Goal: Book appointment/travel/reservation

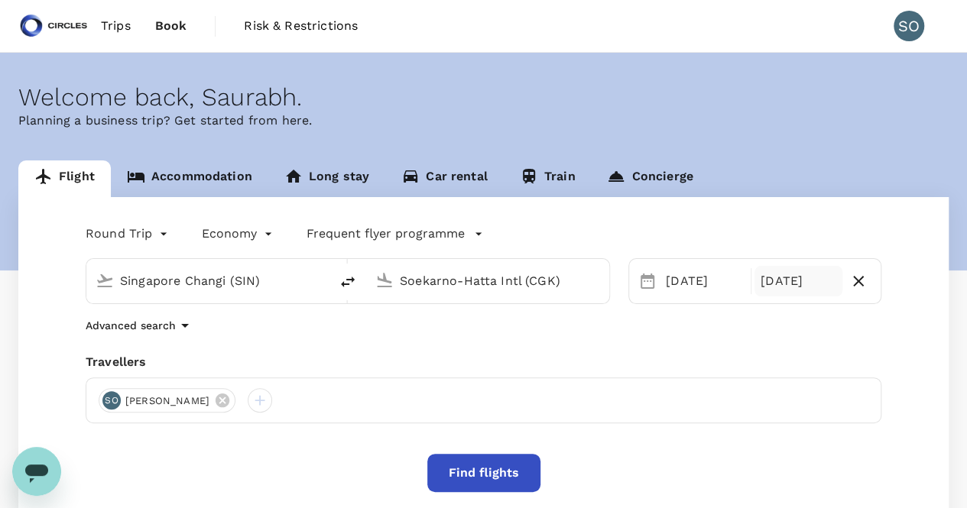
click at [793, 271] on div "[DATE]" at bounding box center [799, 281] width 88 height 31
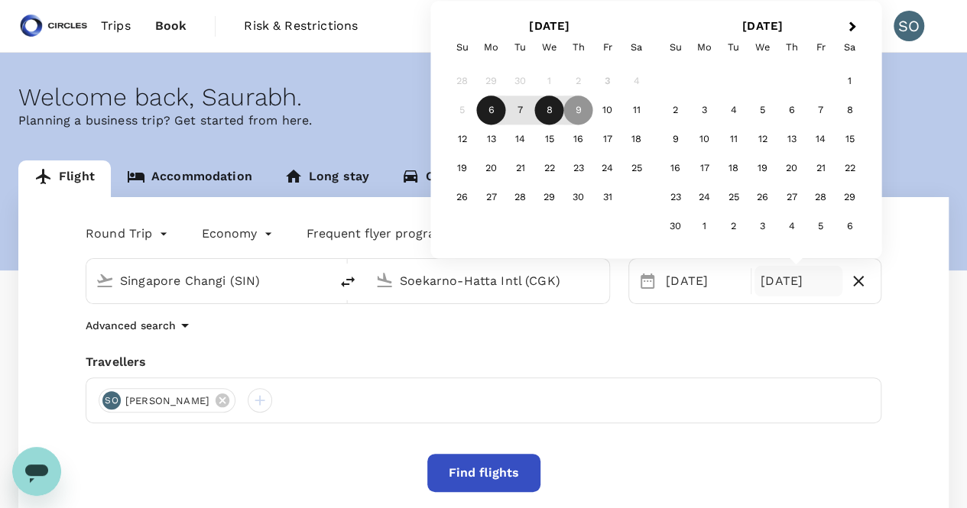
click at [547, 109] on div "8" at bounding box center [549, 110] width 29 height 29
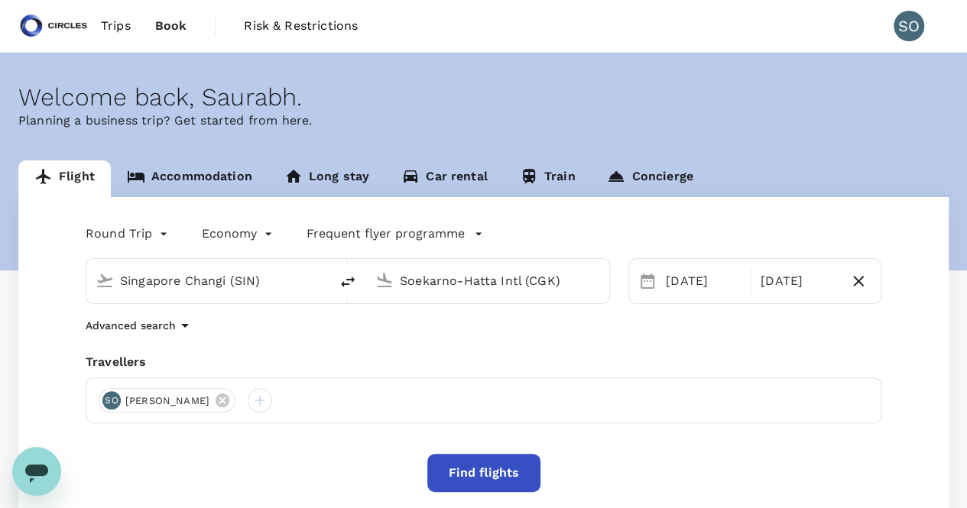
click at [531, 475] on button "Find flights" at bounding box center [483, 473] width 113 height 38
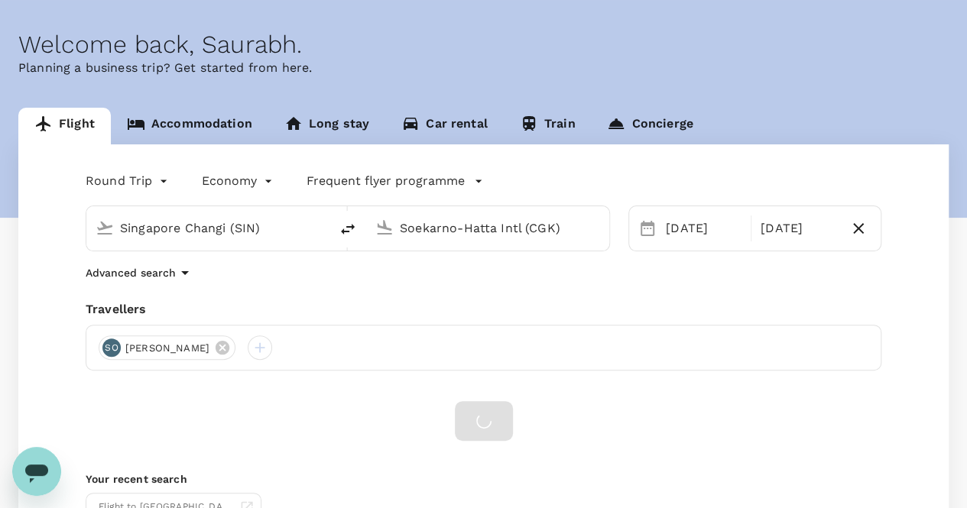
scroll to position [76, 0]
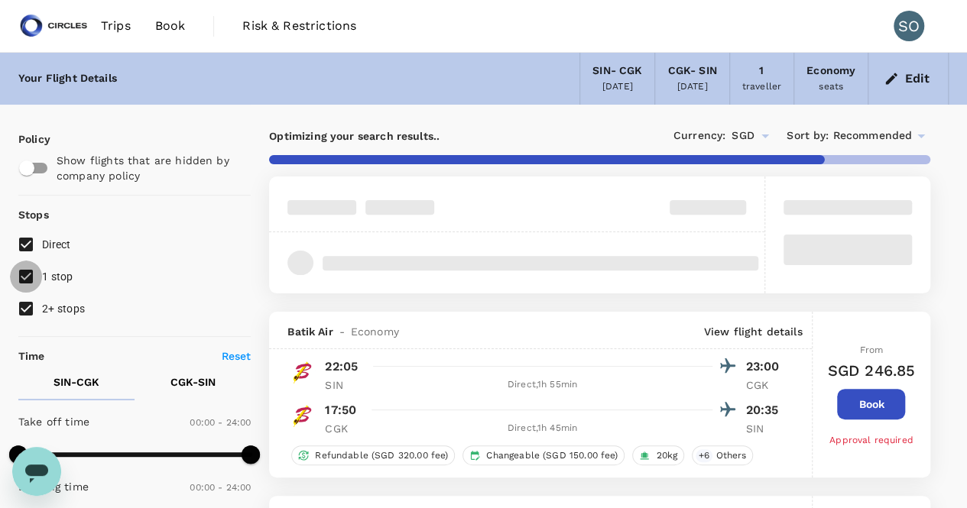
click at [24, 275] on input "1 stop" at bounding box center [26, 277] width 32 height 32
checkbox input "false"
click at [24, 307] on input "2+ stops" at bounding box center [26, 309] width 32 height 32
checkbox input "false"
type input "SGD"
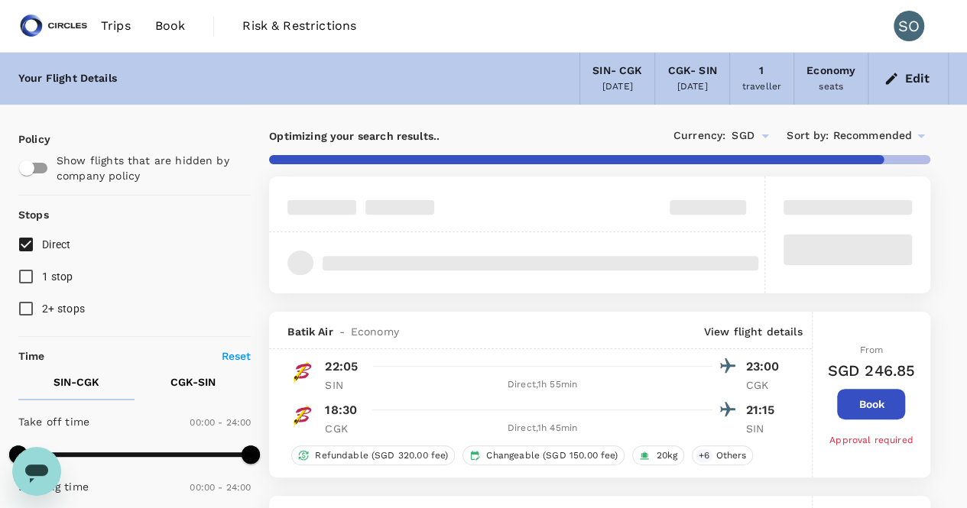
click at [923, 131] on icon at bounding box center [921, 136] width 18 height 18
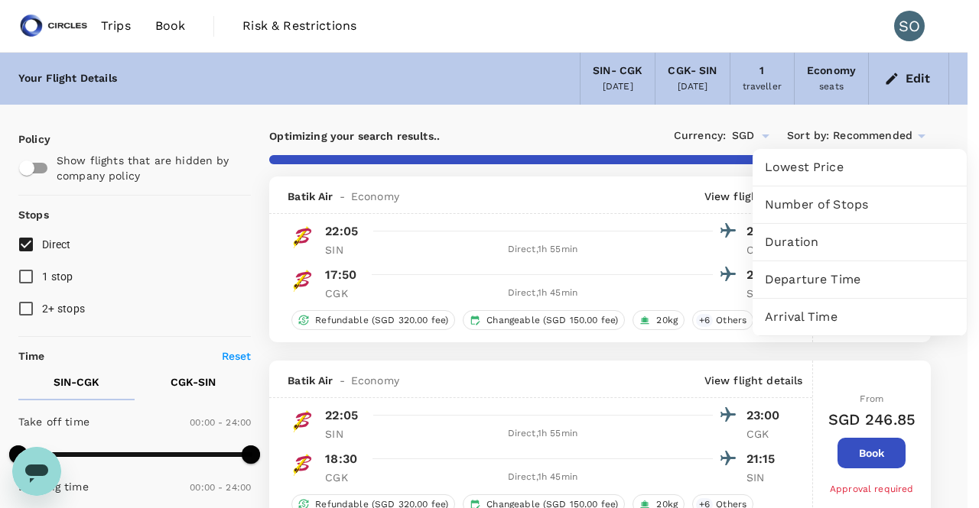
click at [860, 274] on span "Departure Time" at bounding box center [860, 280] width 190 height 18
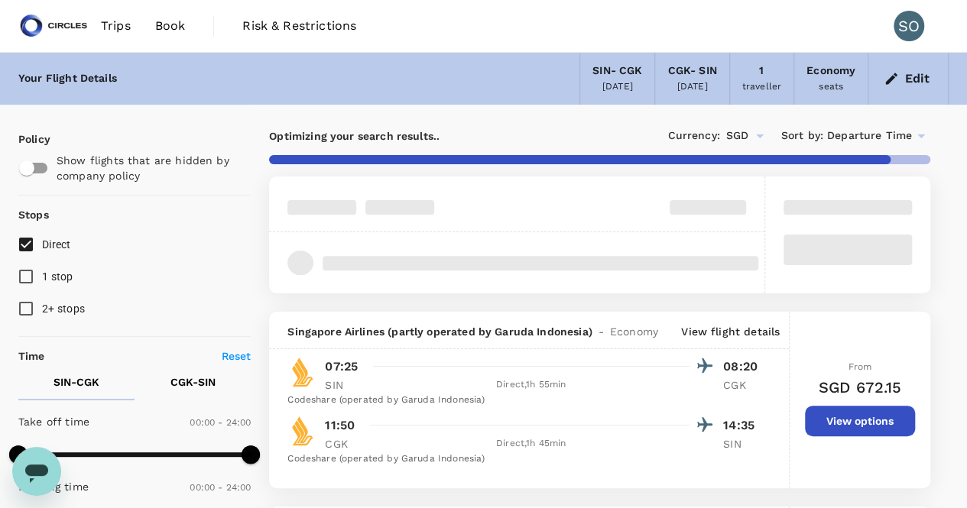
type input "SGD"
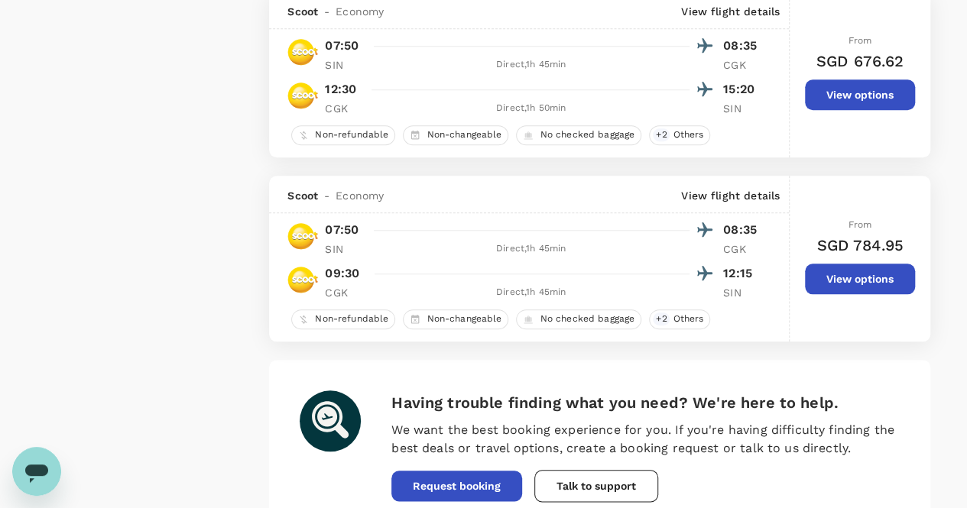
scroll to position [3658, 0]
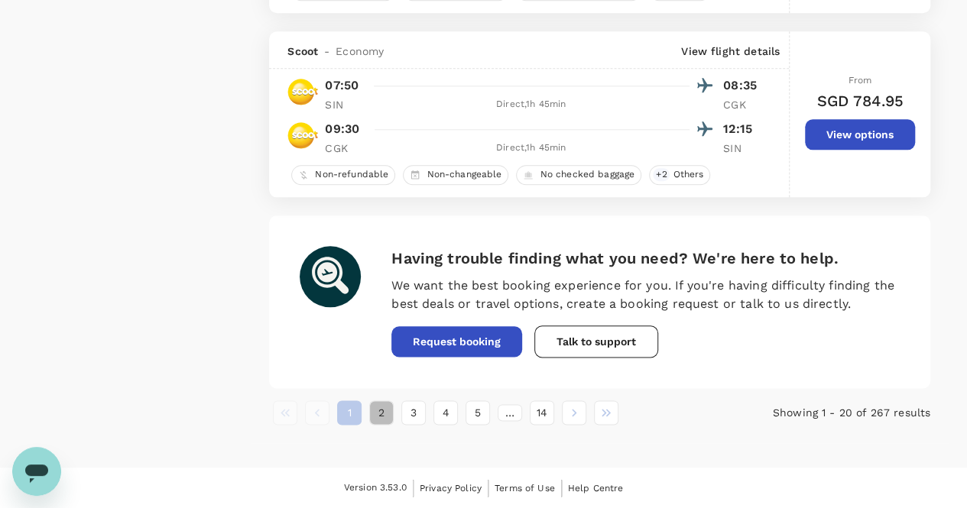
click at [385, 417] on button "2" at bounding box center [381, 413] width 24 height 24
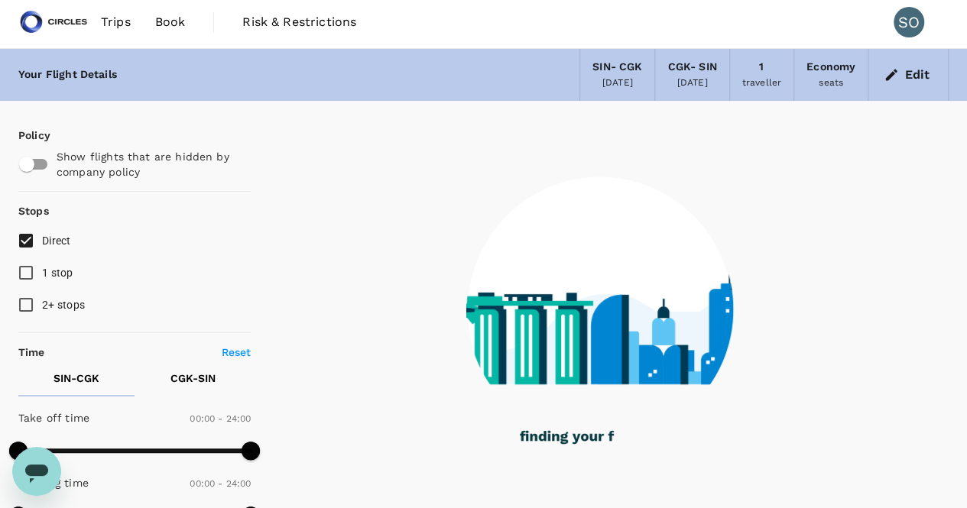
scroll to position [0, 0]
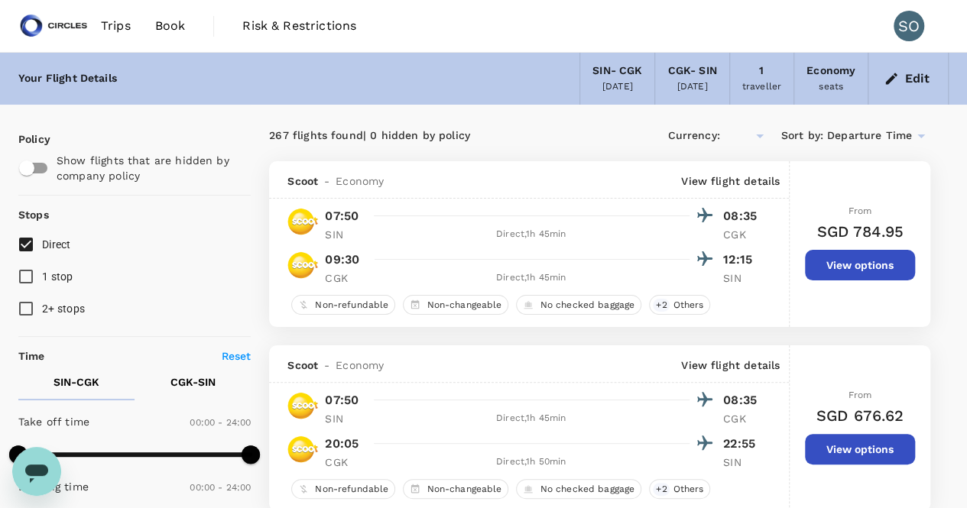
type input "SGD"
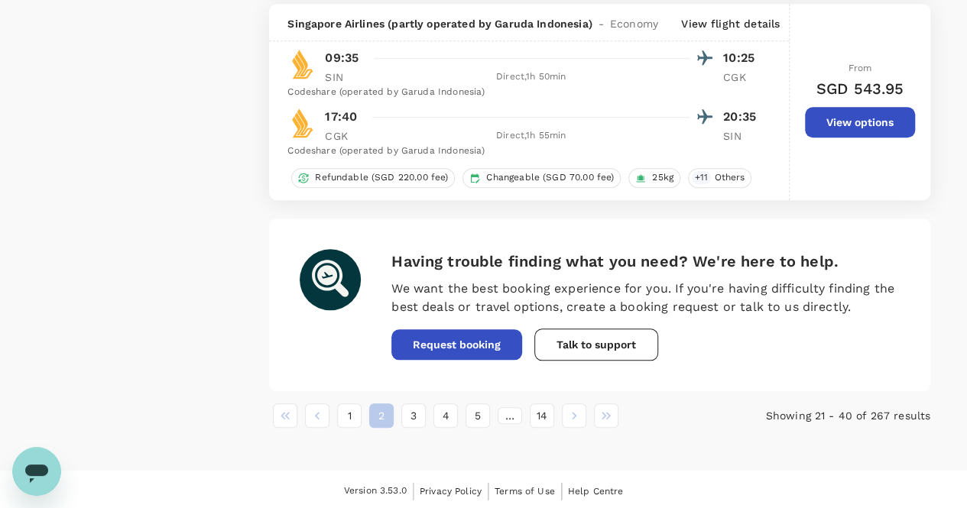
scroll to position [3506, 0]
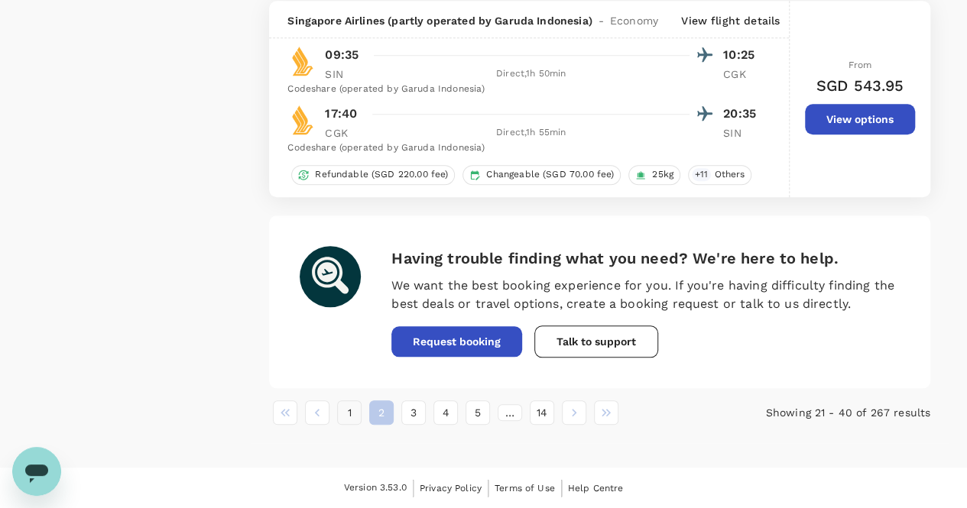
click at [355, 413] on button "1" at bounding box center [349, 413] width 24 height 24
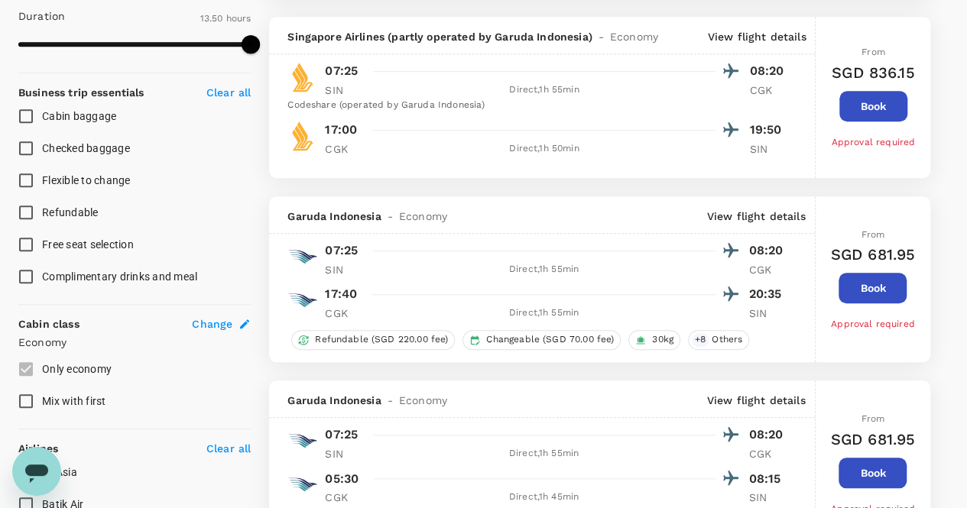
scroll to position [535, 0]
click at [862, 288] on button "Book" at bounding box center [873, 287] width 68 height 31
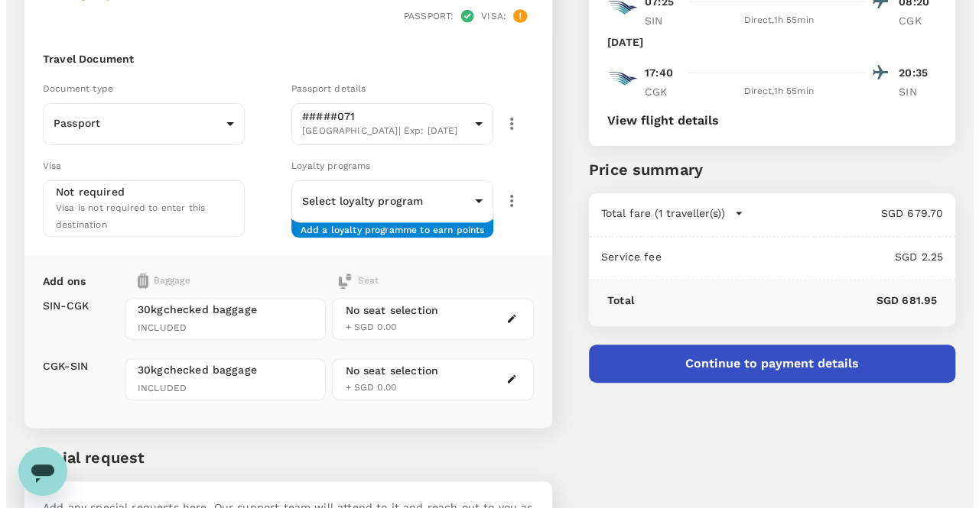
scroll to position [153, 0]
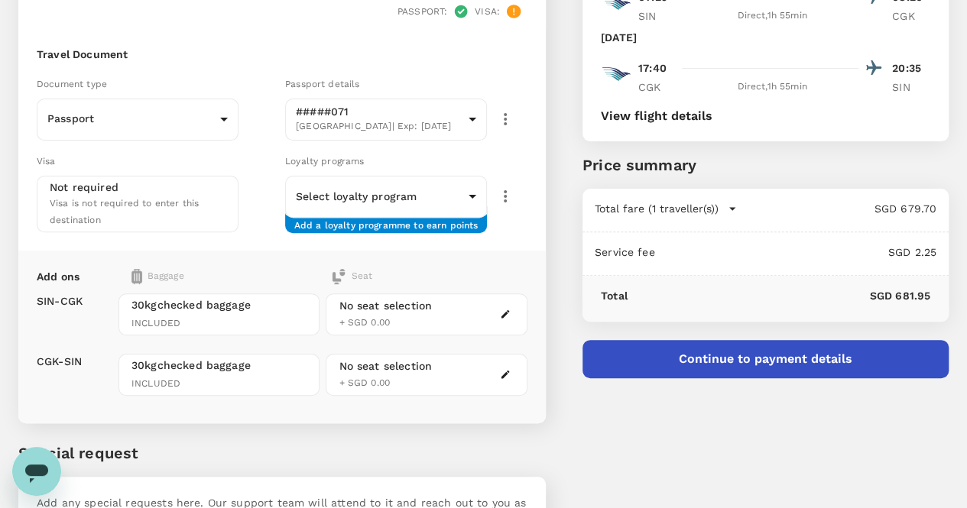
click at [777, 347] on button "Continue to payment details" at bounding box center [766, 359] width 366 height 38
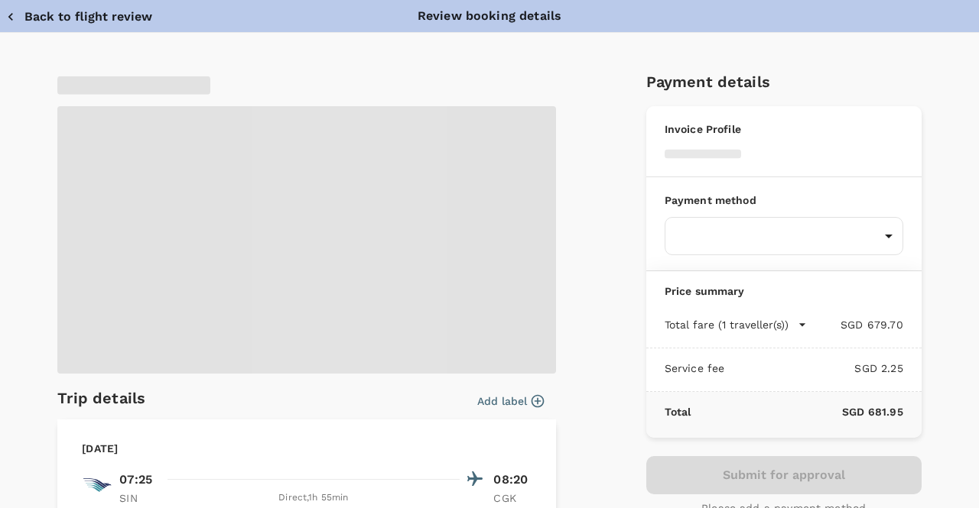
type input "9cb7bd09-647a-4334-94d9-122ca4480a85"
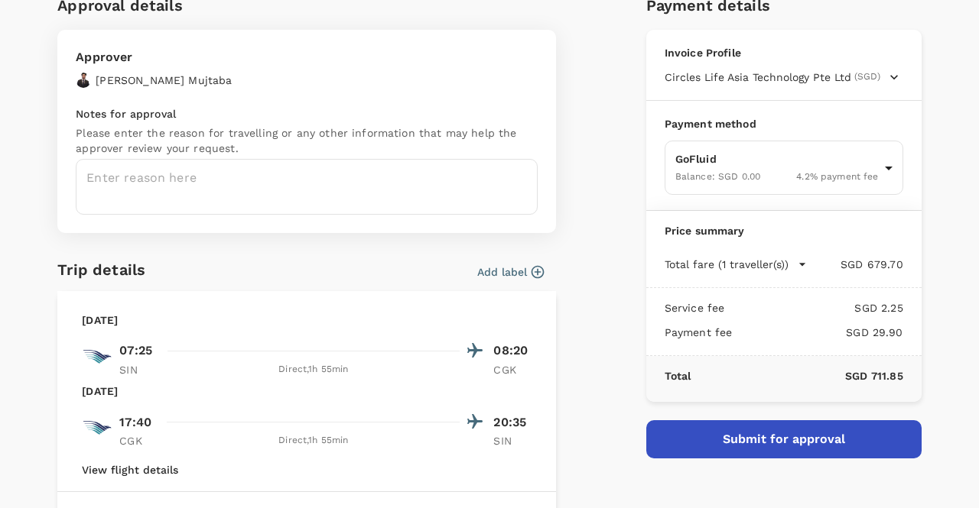
scroll to position [153, 0]
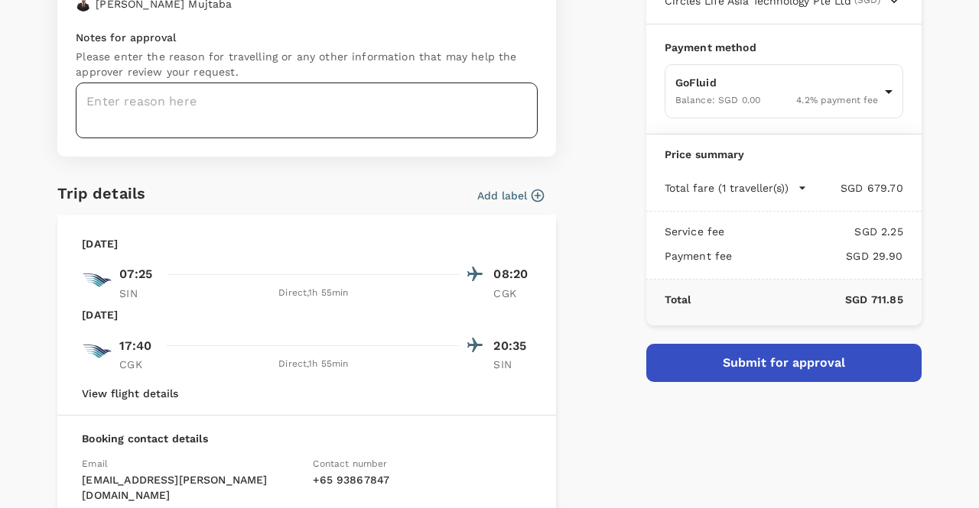
click at [417, 124] on textarea at bounding box center [307, 111] width 462 height 56
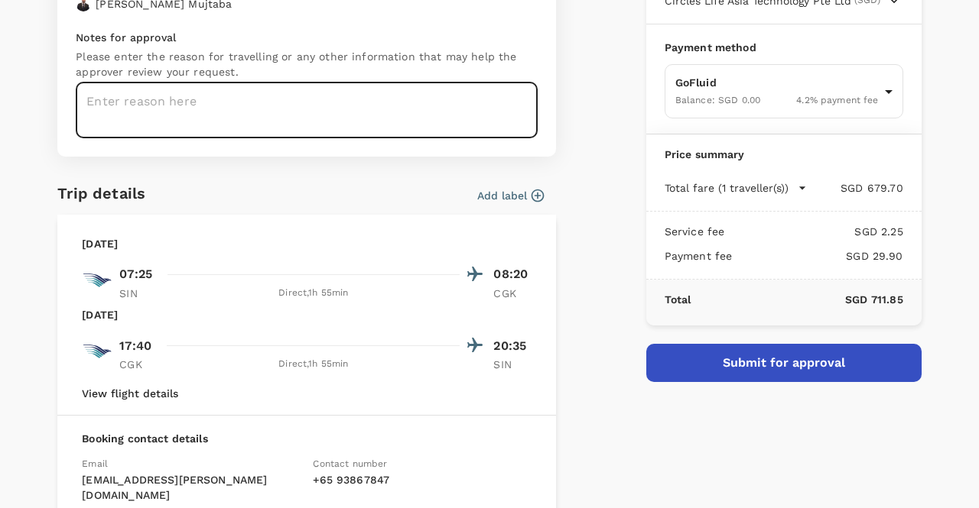
paste textarea "Request #1137 Complete"
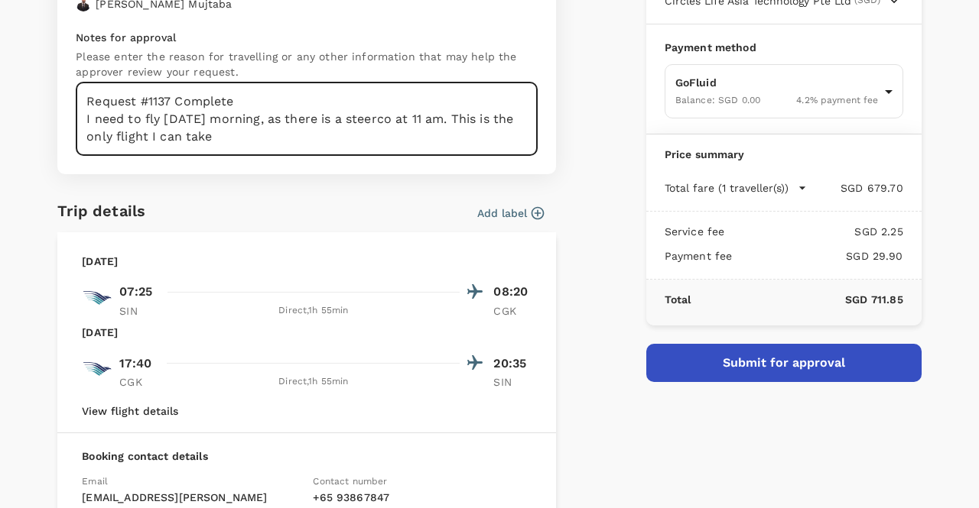
type textarea "Request #1137 Complete I need to fly [DATE] morning, as there is a steerco at 1…"
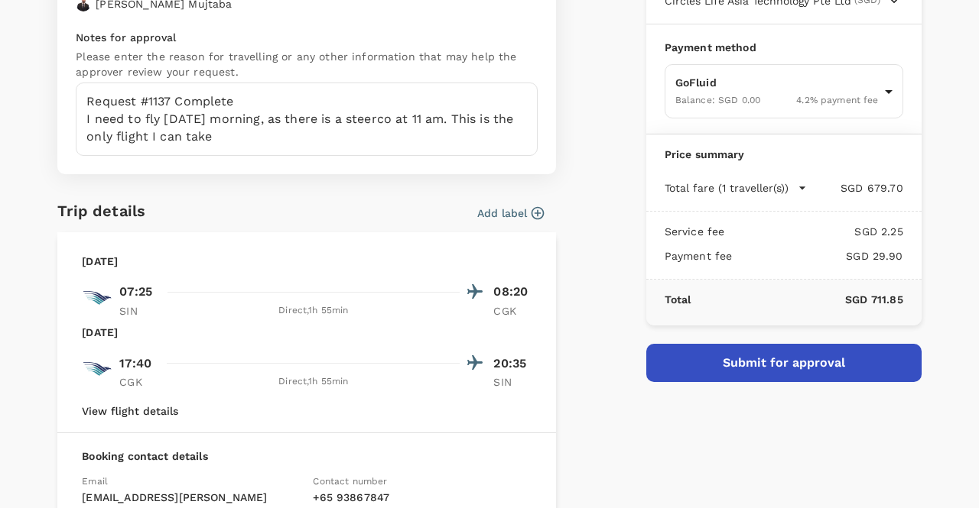
click at [677, 366] on button "Submit for approval" at bounding box center [783, 363] width 275 height 38
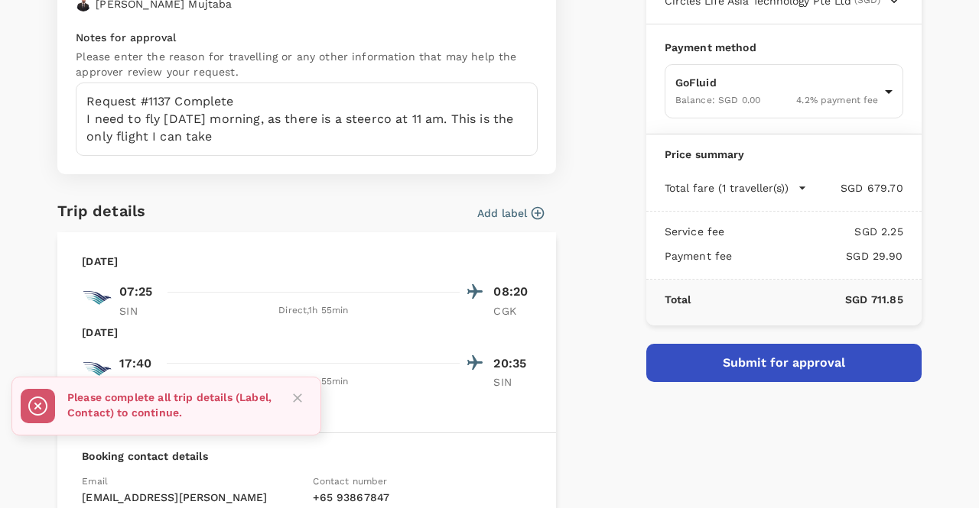
click at [304, 399] on icon "Close" at bounding box center [297, 398] width 15 height 15
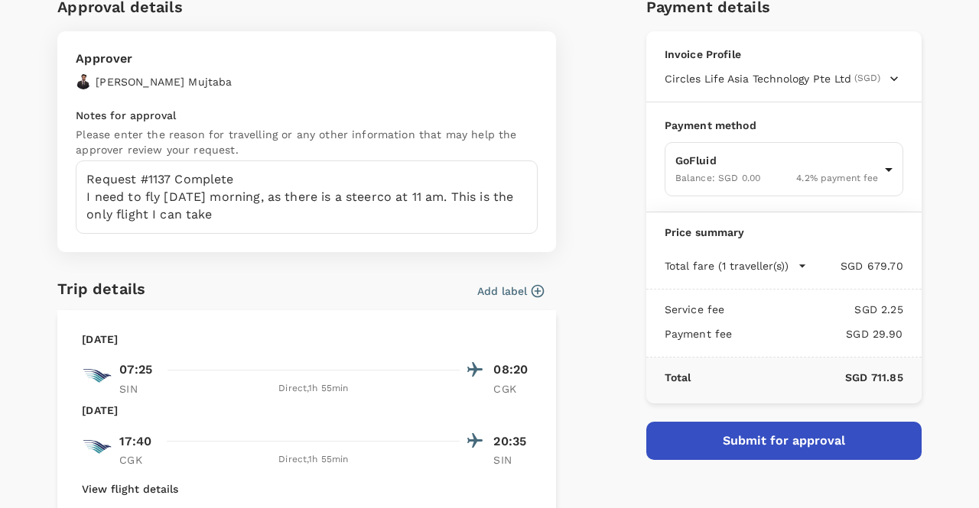
scroll to position [0, 0]
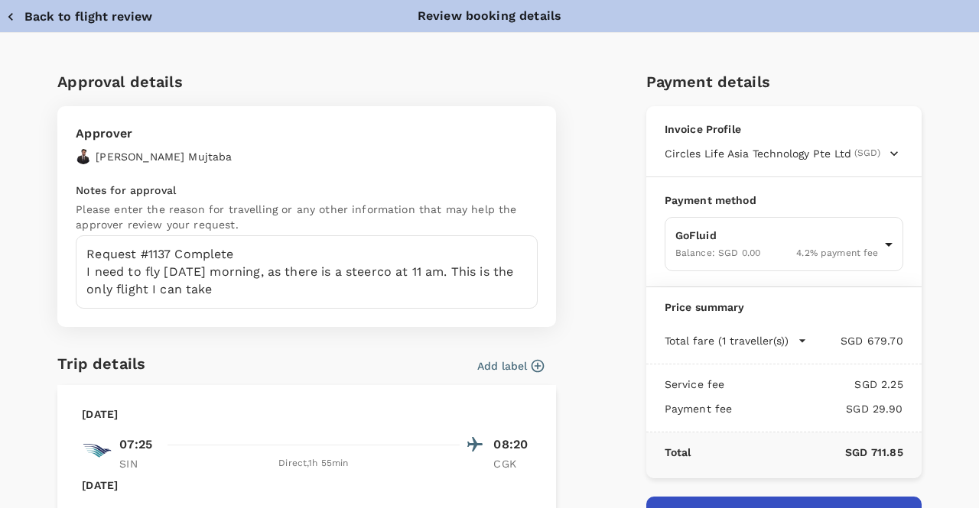
click at [502, 368] on button "Add label" at bounding box center [510, 366] width 67 height 15
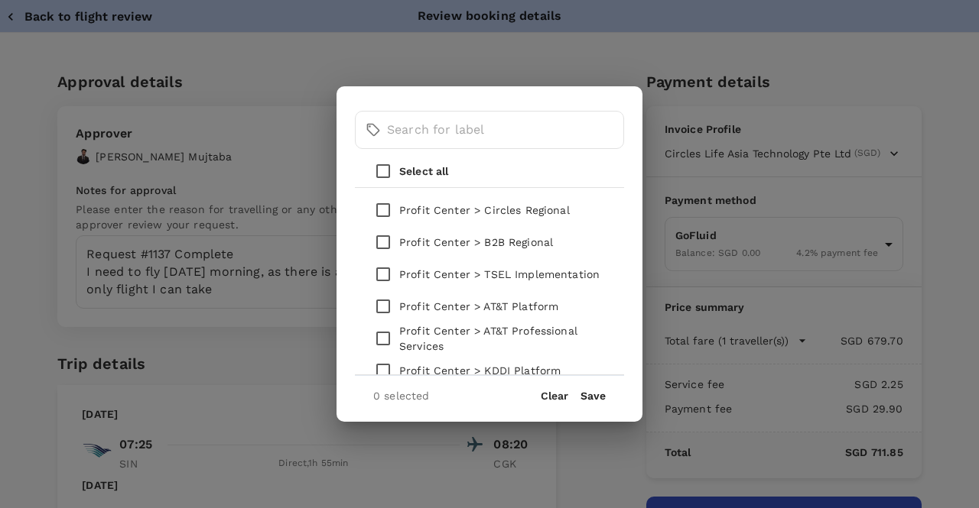
click at [477, 244] on p "Profit Center > B2B Regional" at bounding box center [476, 242] width 154 height 15
click at [388, 244] on input "checkbox" at bounding box center [383, 242] width 32 height 32
checkbox input "true"
click at [592, 396] on button "Save" at bounding box center [592, 396] width 25 height 12
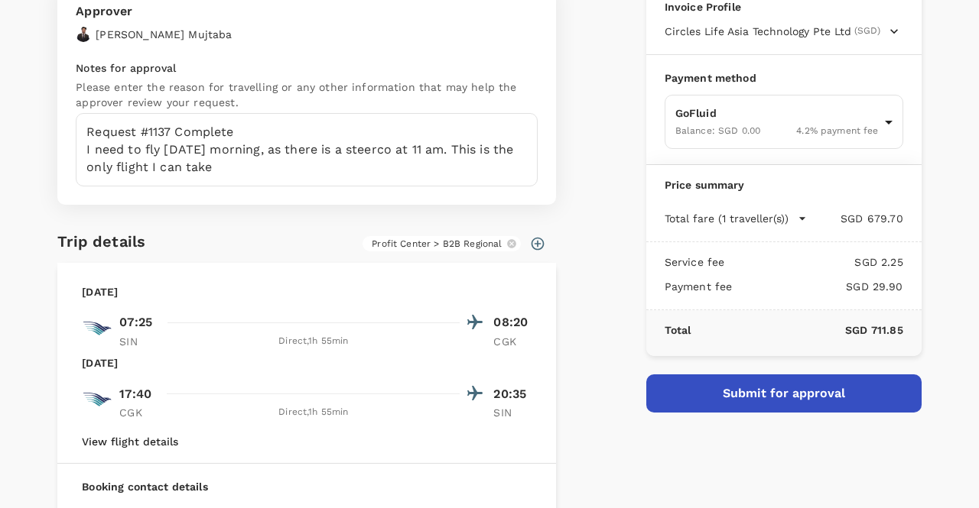
scroll to position [229, 0]
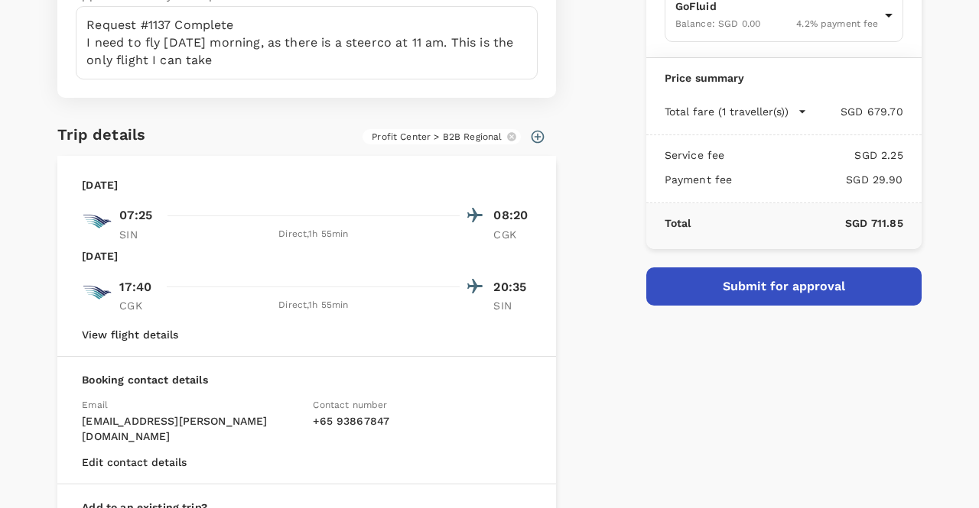
click at [758, 299] on button "Submit for approval" at bounding box center [783, 287] width 275 height 38
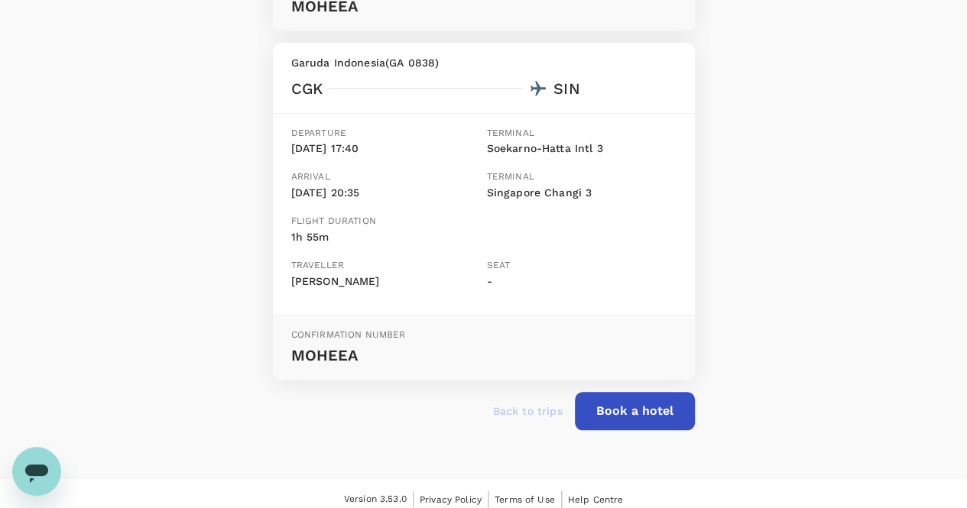
scroll to position [557, 0]
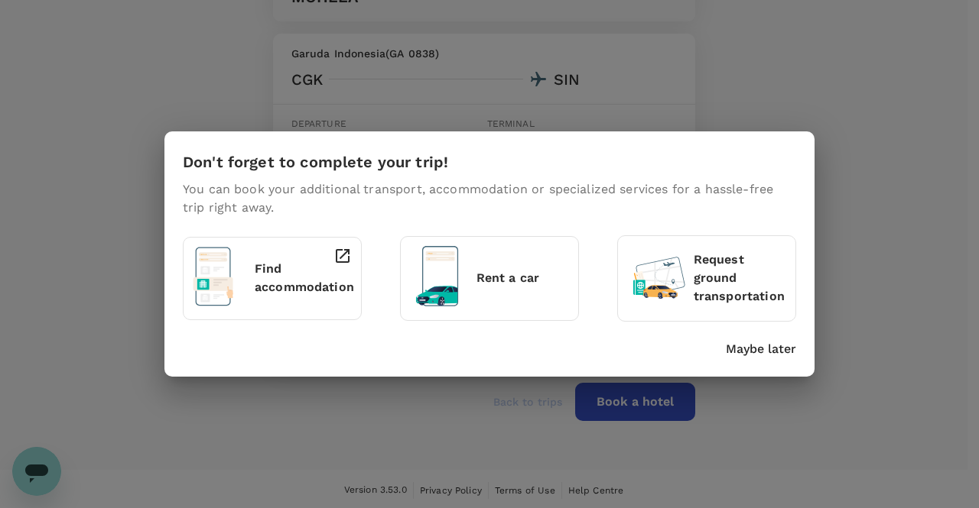
click at [651, 407] on div "Don't forget to complete your trip! You can book your additional transport, acc…" at bounding box center [489, 254] width 979 height 508
click at [735, 350] on p "Maybe later" at bounding box center [761, 349] width 70 height 18
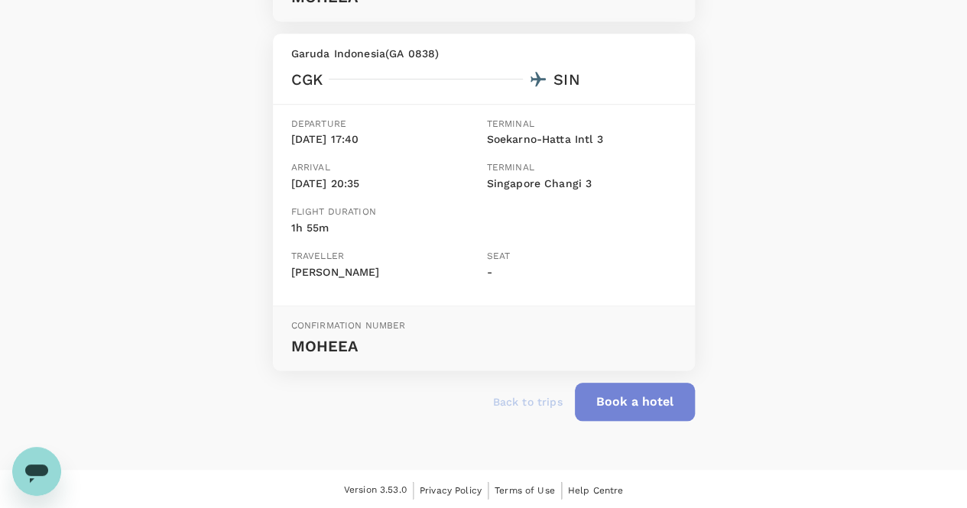
click at [669, 405] on button "Book a hotel" at bounding box center [635, 402] width 120 height 38
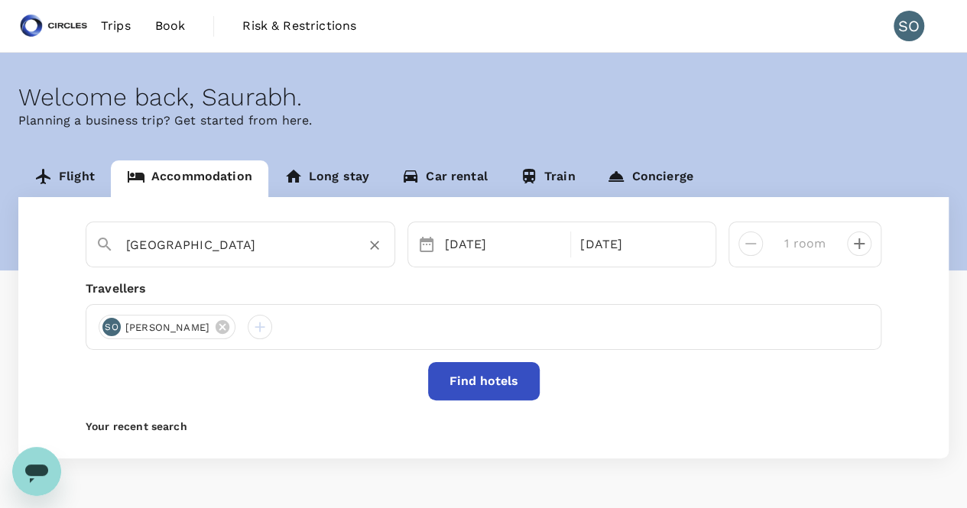
click at [330, 253] on input "Manhattan Hotel Jakarta" at bounding box center [234, 245] width 216 height 24
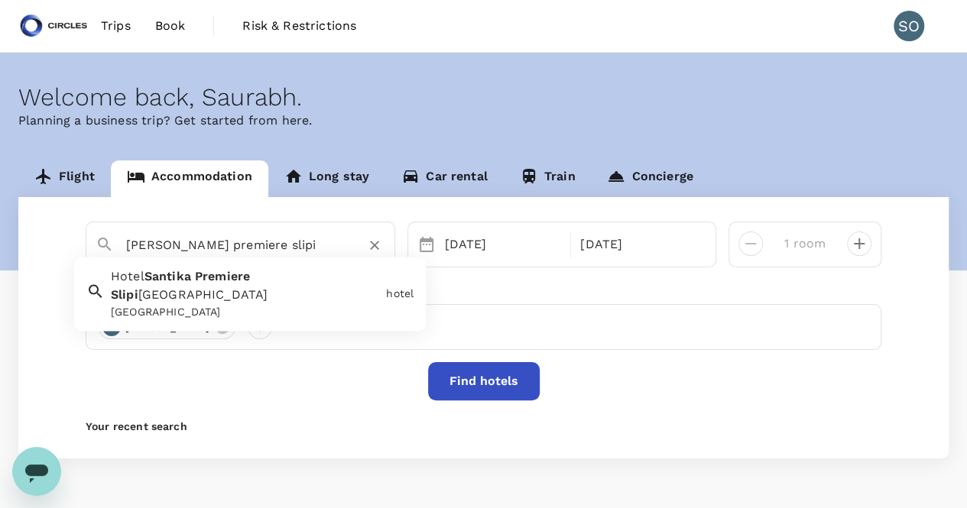
click at [268, 288] on span "Jakarta" at bounding box center [203, 295] width 130 height 15
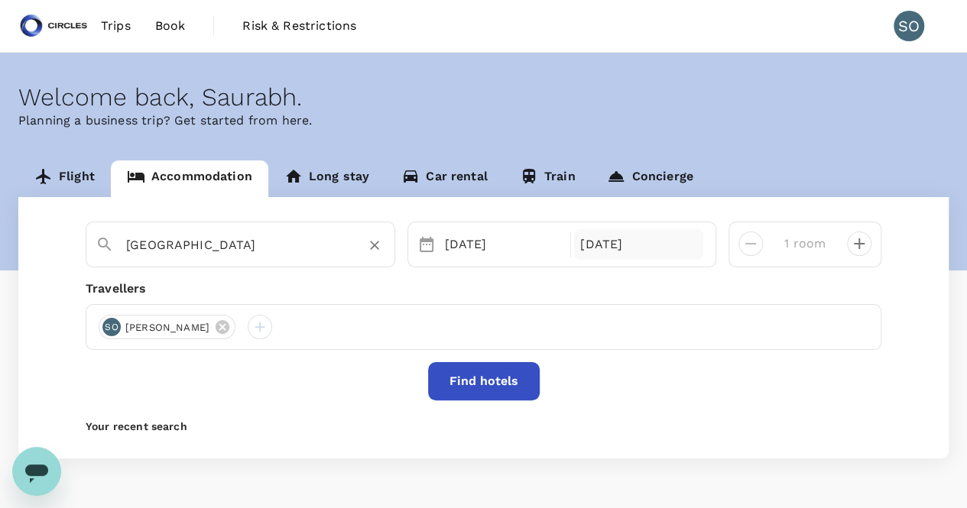
type input "Hotel Santika Premiere Slipi Jakarta"
click at [589, 243] on div "[DATE]" at bounding box center [638, 244] width 129 height 31
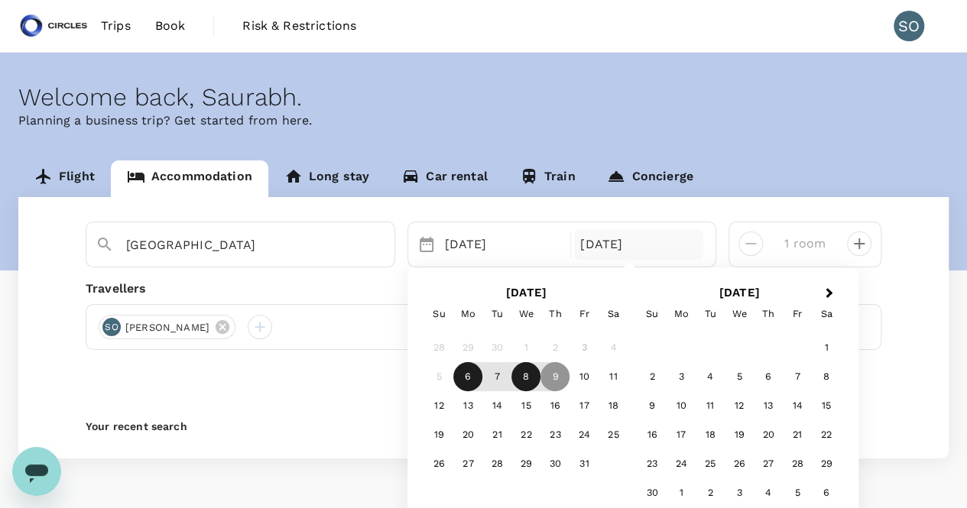
click at [526, 379] on div "8" at bounding box center [525, 377] width 29 height 29
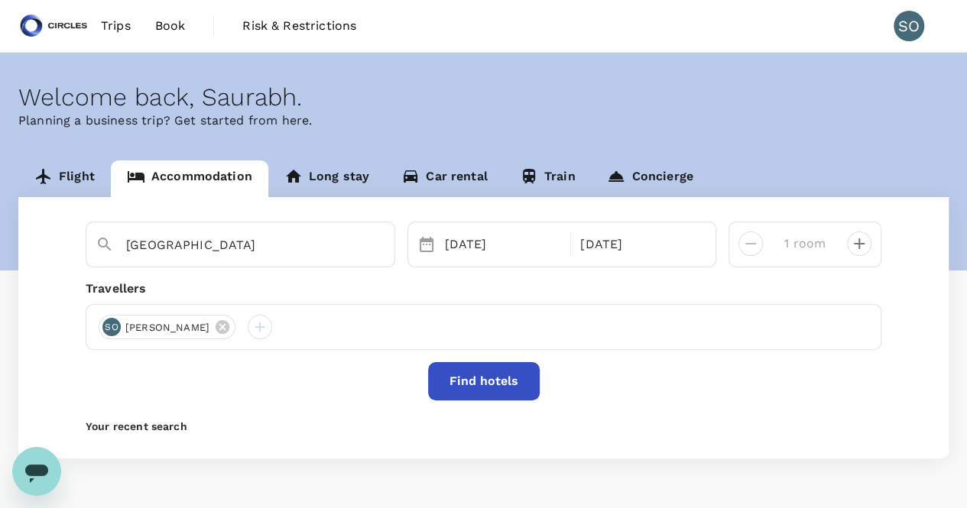
click at [517, 380] on button "Find hotels" at bounding box center [484, 381] width 112 height 38
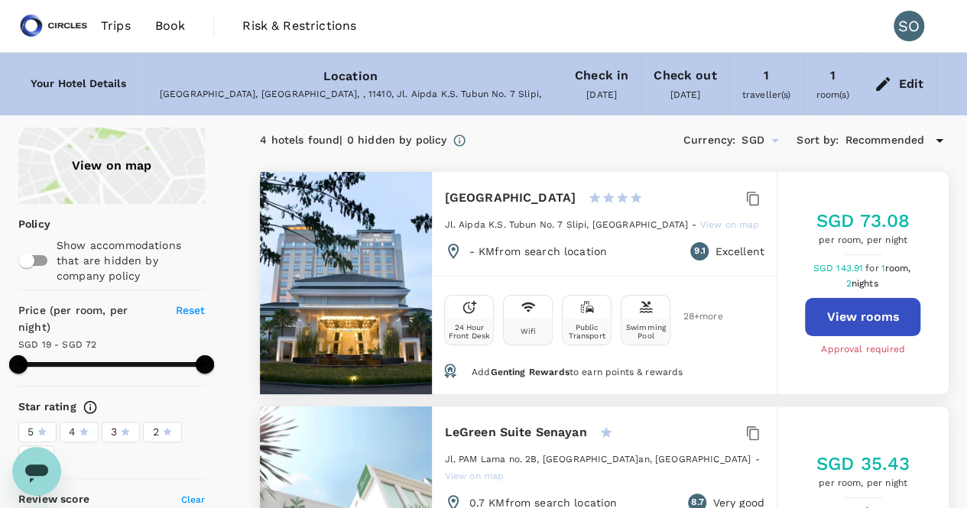
click at [839, 331] on button "View rooms" at bounding box center [862, 317] width 115 height 38
type input "71.14"
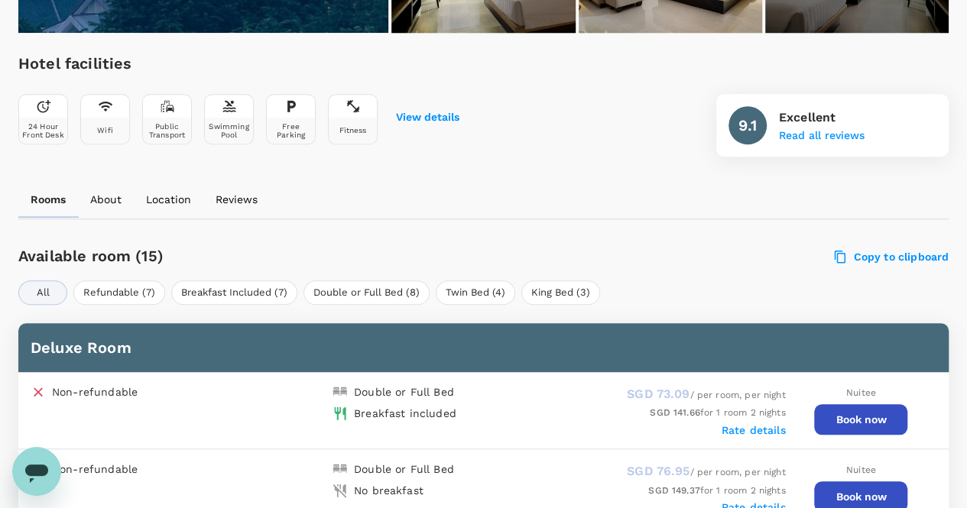
scroll to position [535, 0]
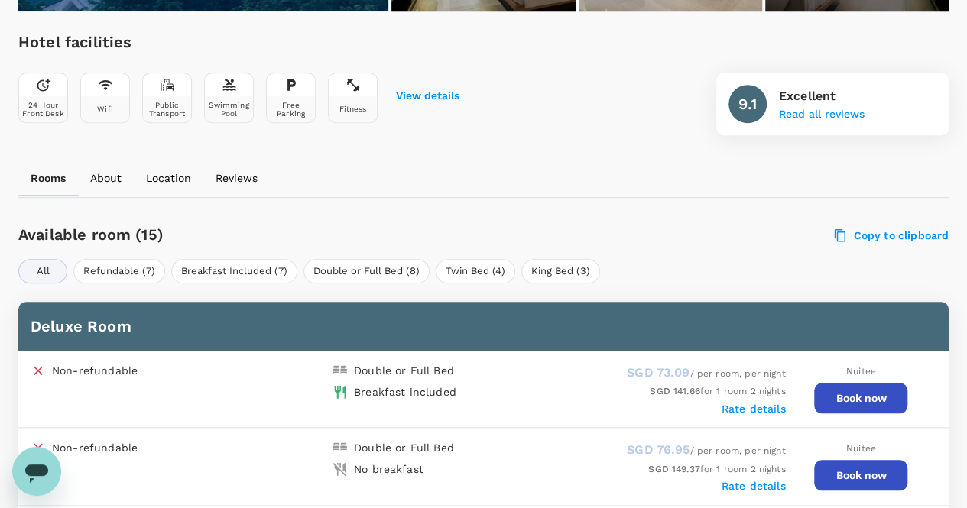
click at [833, 395] on button "Book now" at bounding box center [860, 398] width 93 height 31
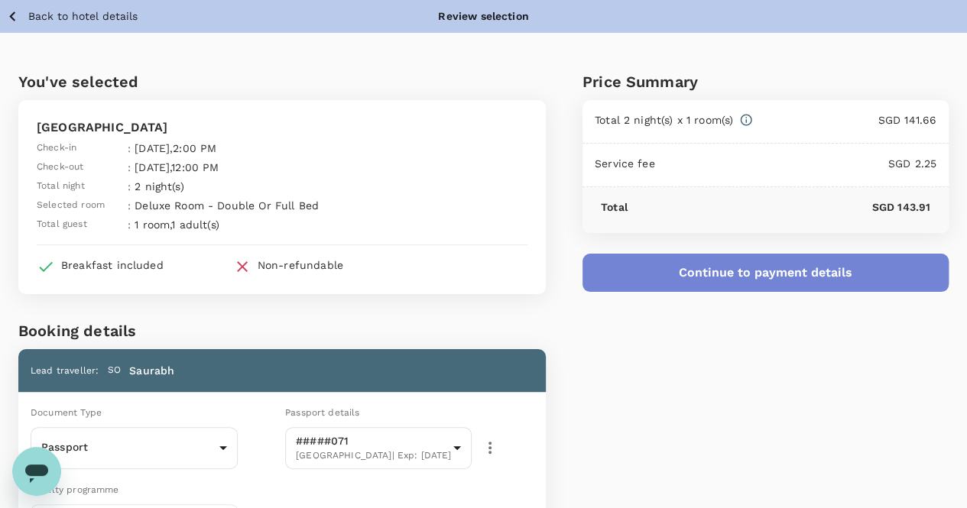
click at [852, 279] on button "Continue to payment details" at bounding box center [766, 273] width 366 height 38
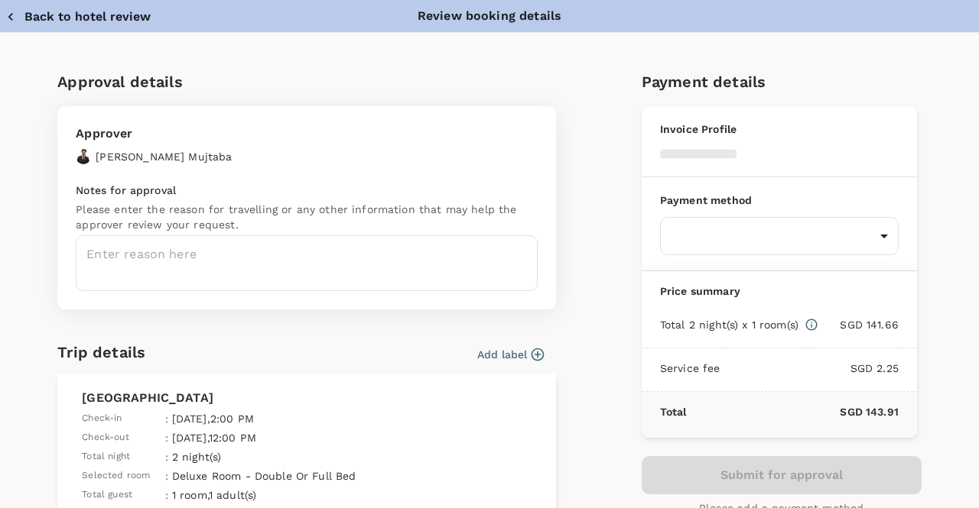
type input "9cb7bd09-647a-4334-94d9-122ca4480a85"
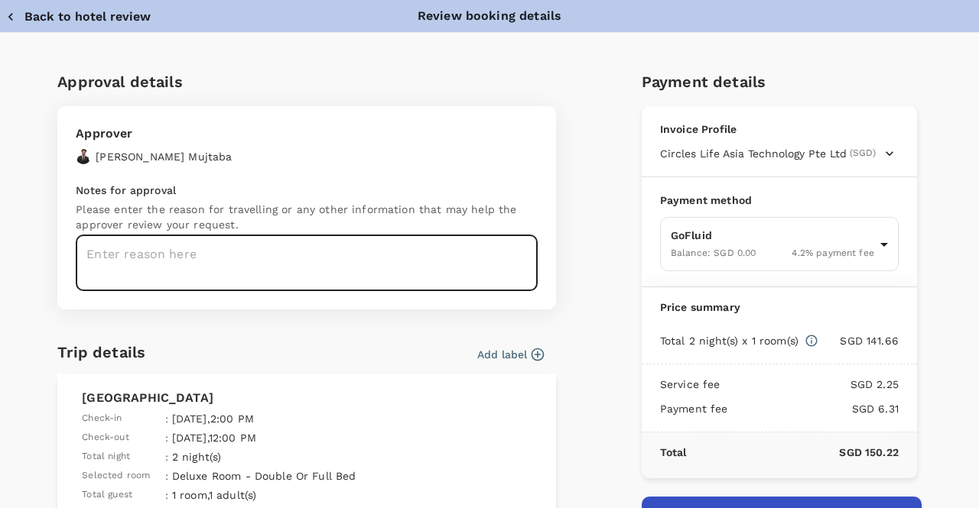
click at [255, 264] on textarea at bounding box center [307, 263] width 462 height 56
paste textarea "Request #1137 Complete"
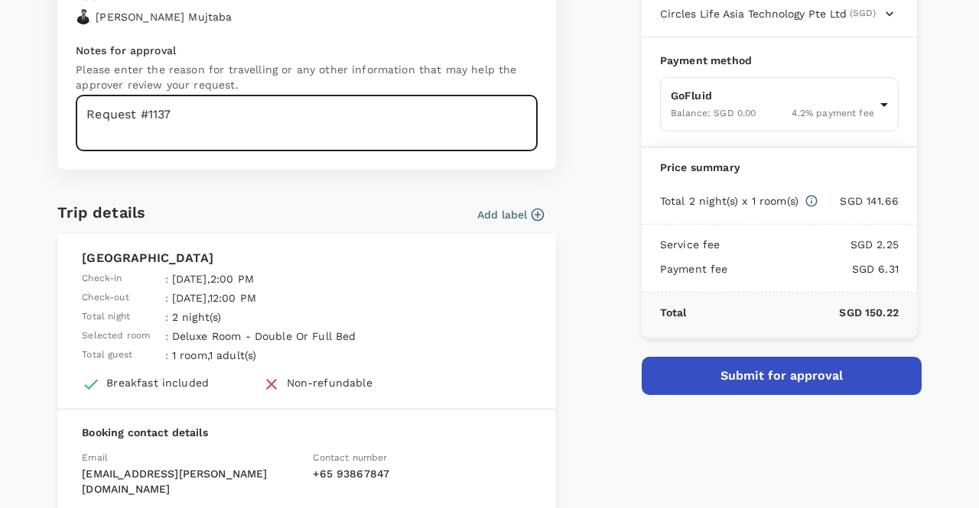
scroll to position [76, 0]
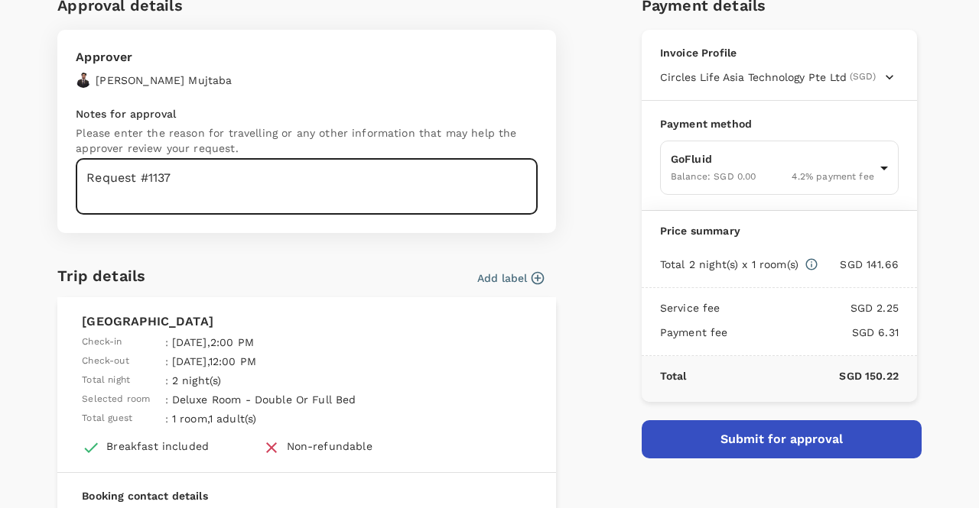
type textarea "Request #1137"
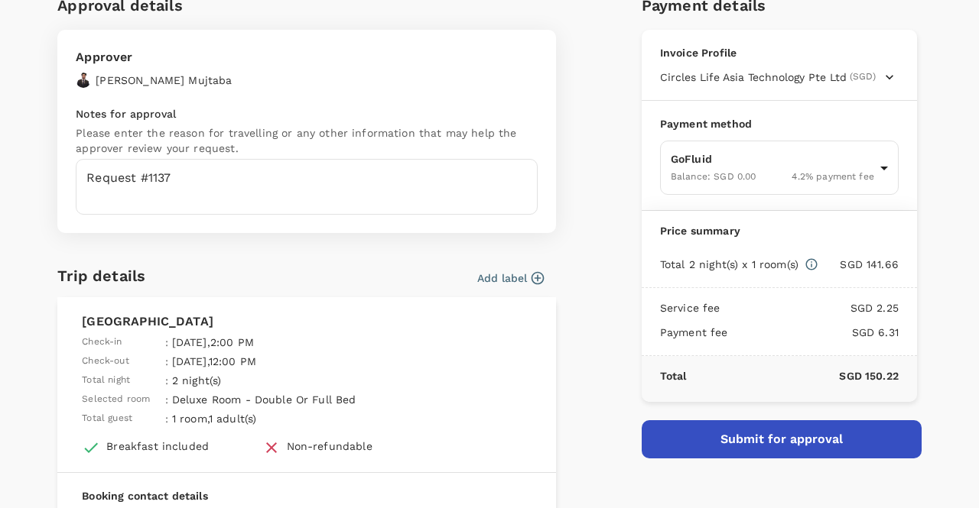
click at [503, 282] on button "Add label" at bounding box center [510, 278] width 67 height 15
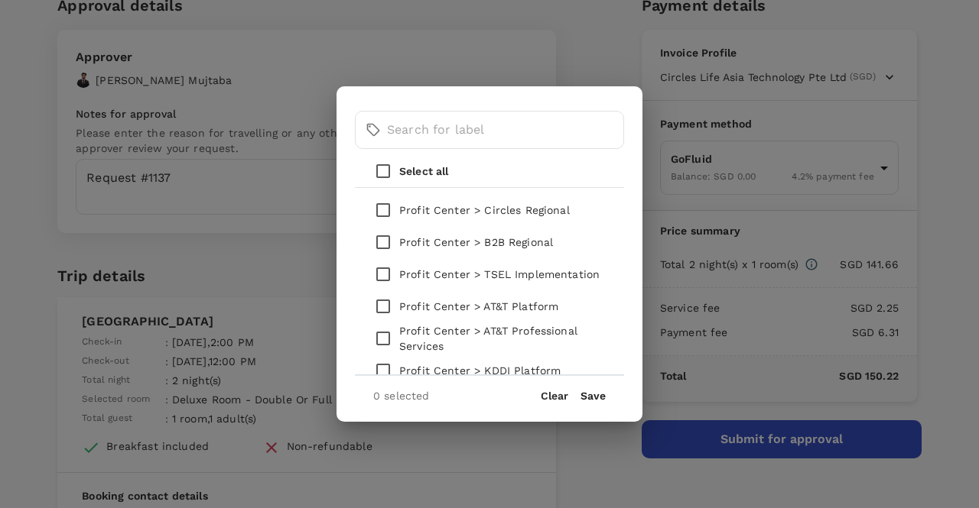
click at [487, 247] on p "Profit Center > B2B Regional" at bounding box center [476, 242] width 154 height 15
click at [382, 239] on input "checkbox" at bounding box center [383, 242] width 32 height 32
checkbox input "true"
click at [593, 400] on button "Save" at bounding box center [592, 396] width 25 height 12
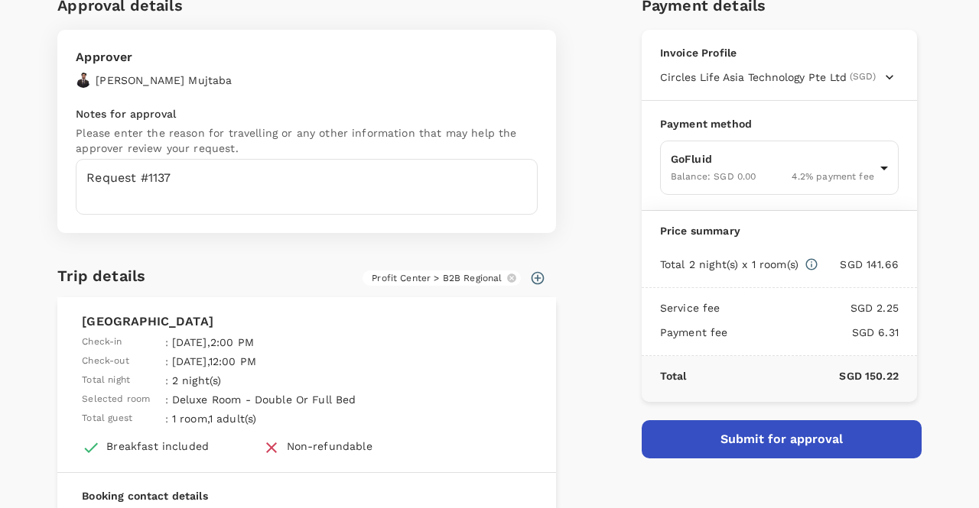
click at [703, 440] on button "Submit for approval" at bounding box center [781, 439] width 280 height 38
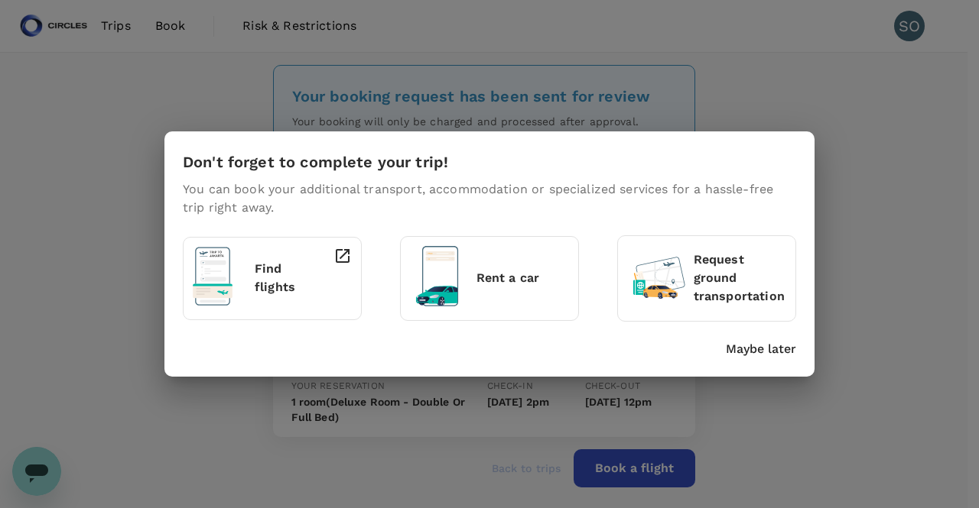
click at [754, 345] on p "Maybe later" at bounding box center [761, 349] width 70 height 18
